Goal: Book appointment/travel/reservation

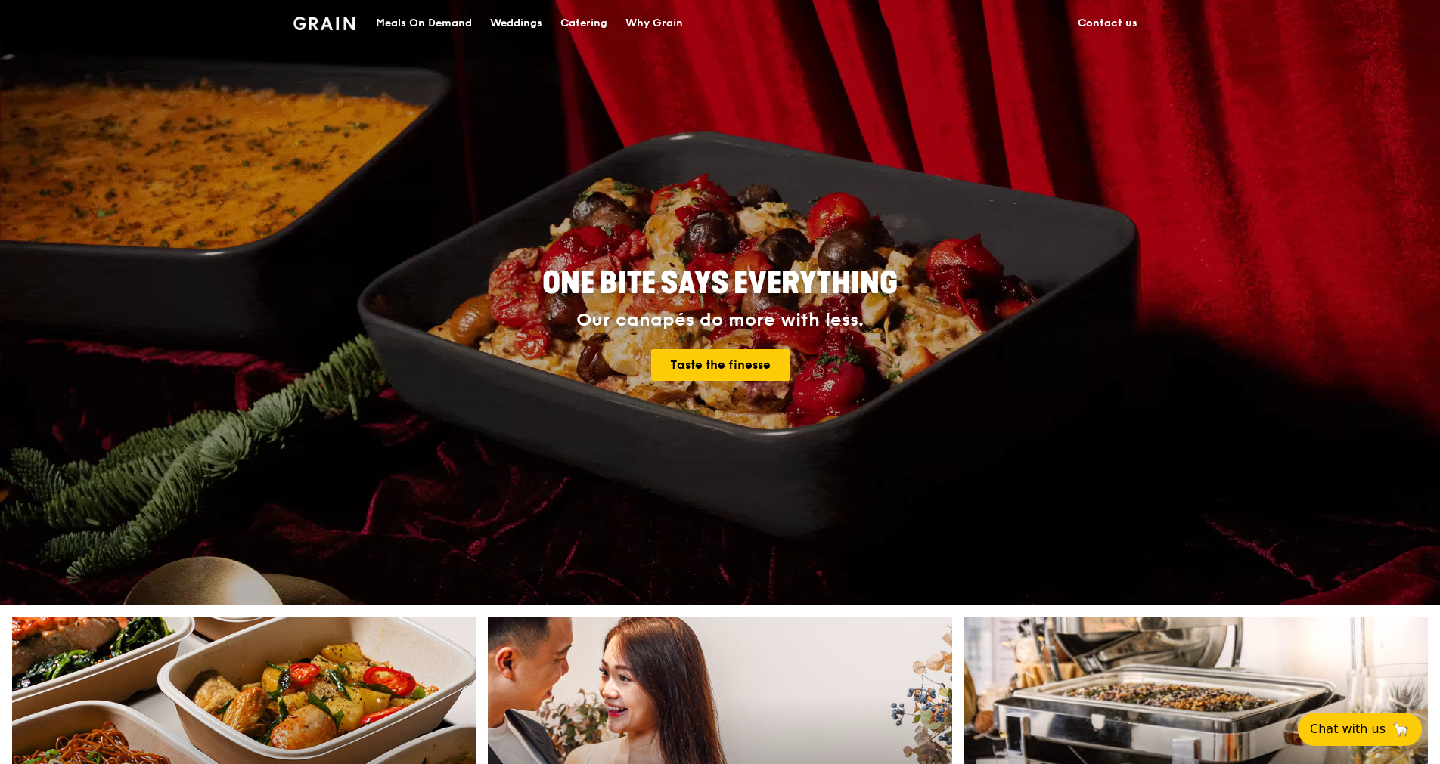
click at [574, 33] on div "Catering" at bounding box center [583, 23] width 47 height 45
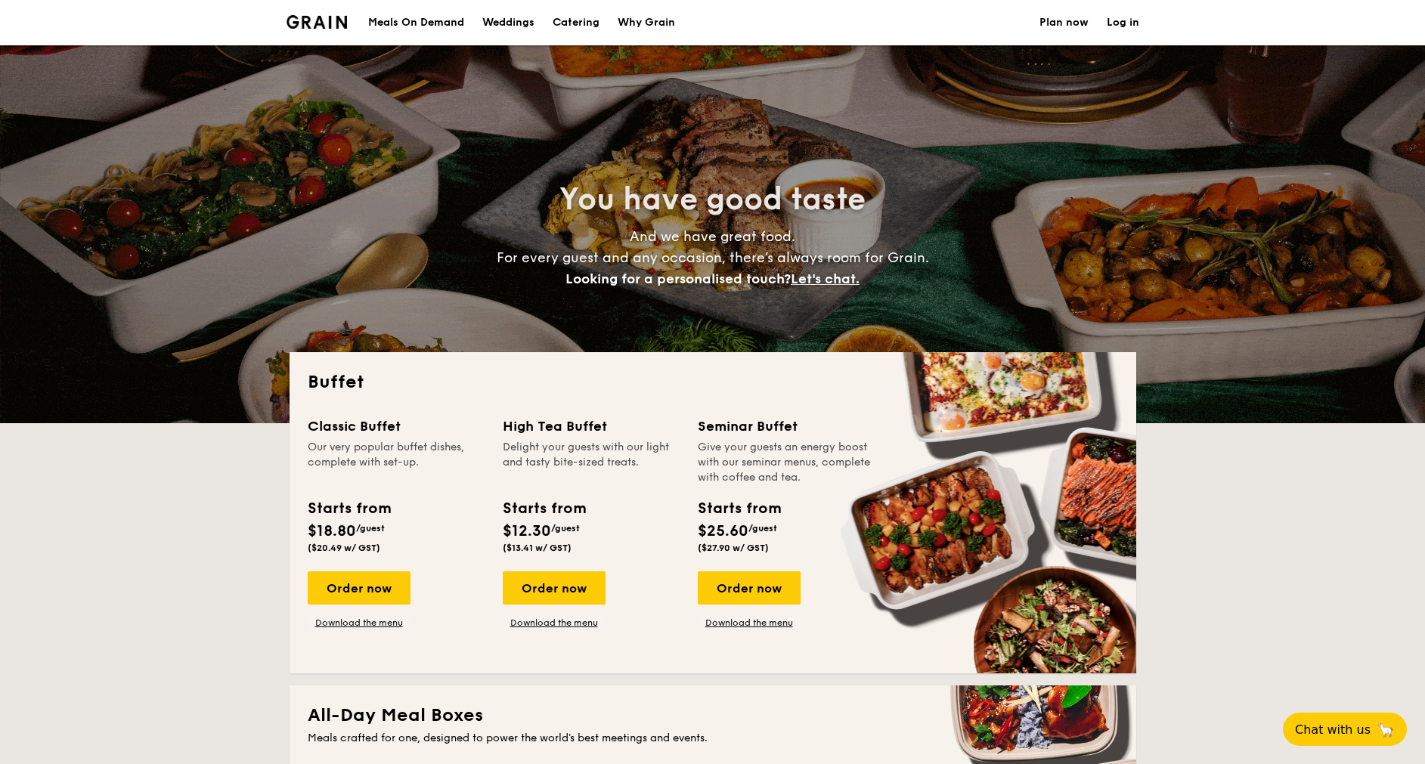
select select
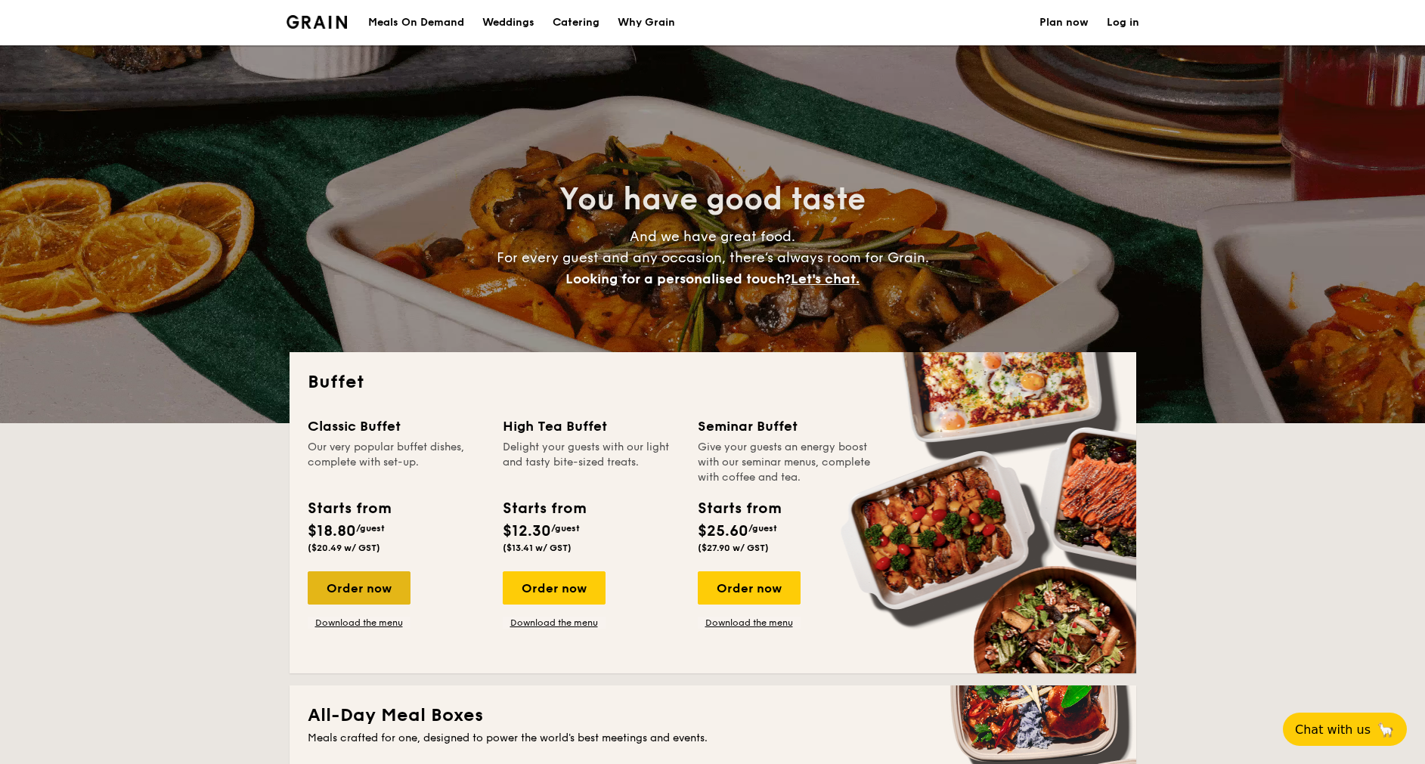
click at [385, 591] on div "Order now" at bounding box center [359, 588] width 103 height 33
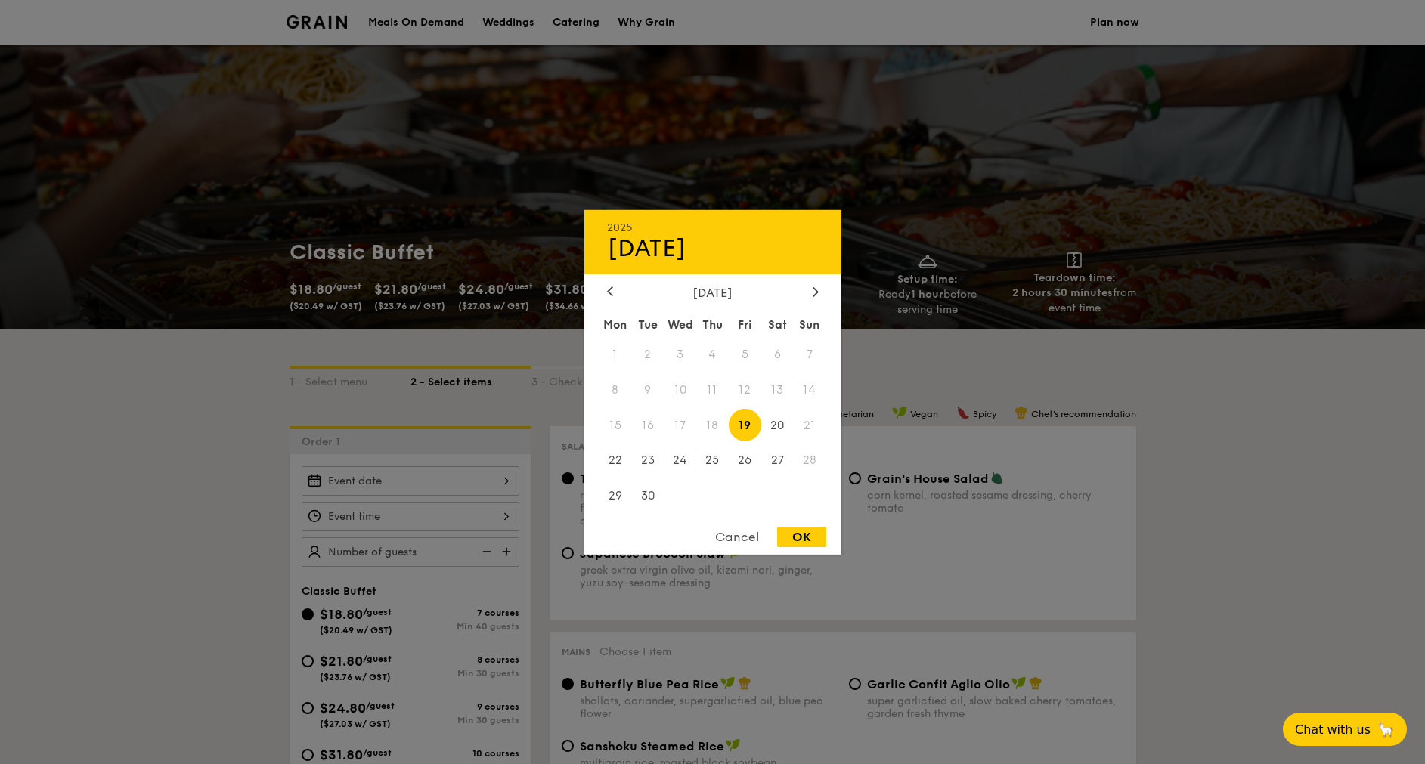
click at [463, 487] on div "2025 Sep 19 September 2025 Mon Tue Wed Thu Fri Sat Sun 1 2 3 4 5 6 7 8 9 10 11 …" at bounding box center [411, 481] width 218 height 29
click at [744, 430] on span "19" at bounding box center [745, 425] width 33 height 33
click at [711, 423] on span "18" at bounding box center [712, 425] width 33 height 33
click at [733, 529] on div "Cancel" at bounding box center [737, 537] width 74 height 20
